Goal: Information Seeking & Learning: Check status

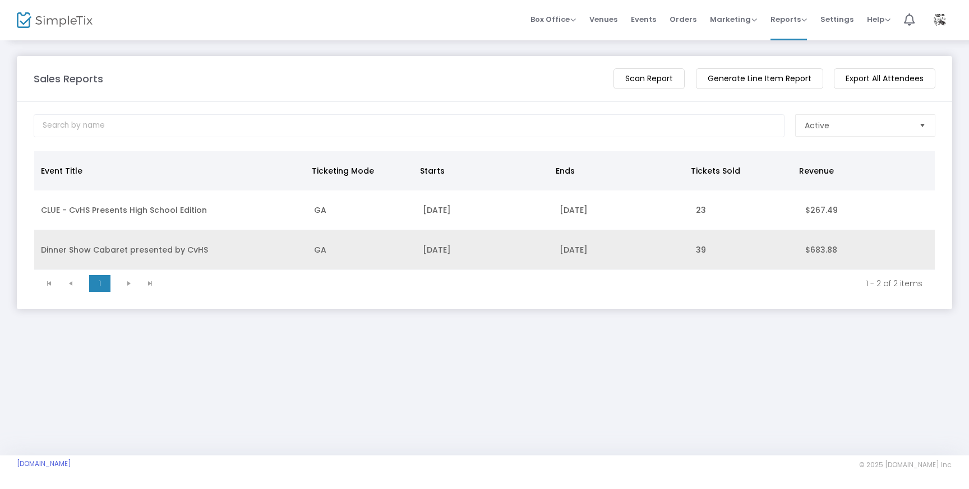
click at [284, 247] on td "Dinner Show Cabaret presented by CvHS" at bounding box center [170, 250] width 273 height 40
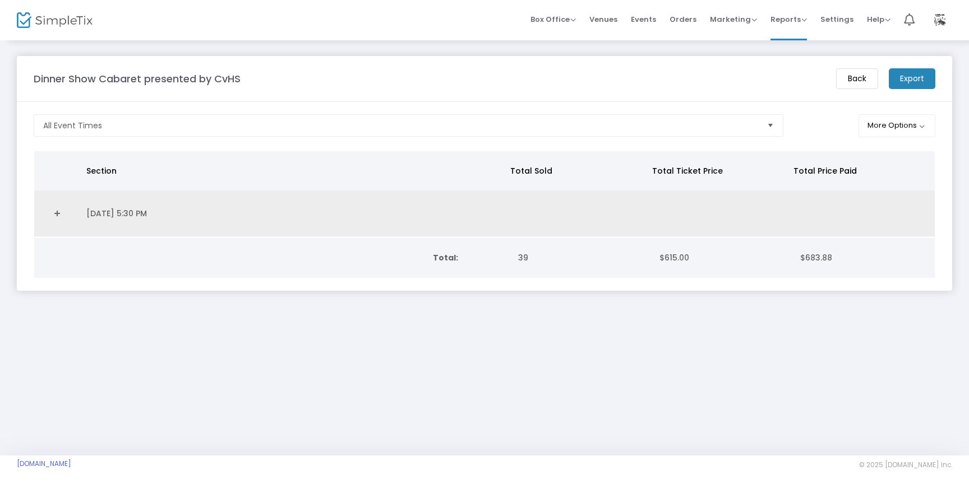
click at [52, 210] on link "Expand Details" at bounding box center [57, 214] width 32 height 18
